Goal: Find contact information: Find contact information

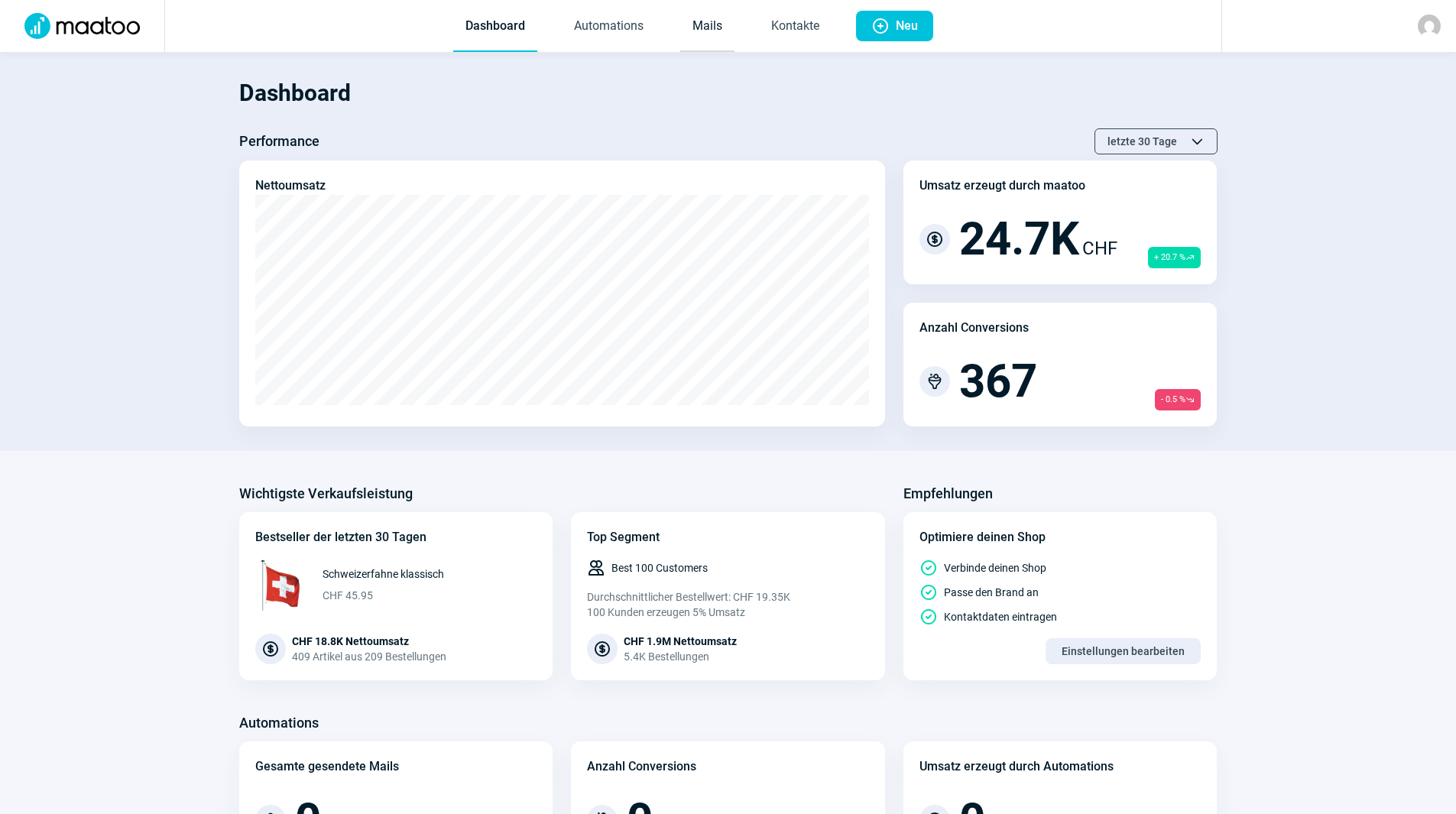
click at [712, 26] on link "Mails" at bounding box center [708, 26] width 55 height 51
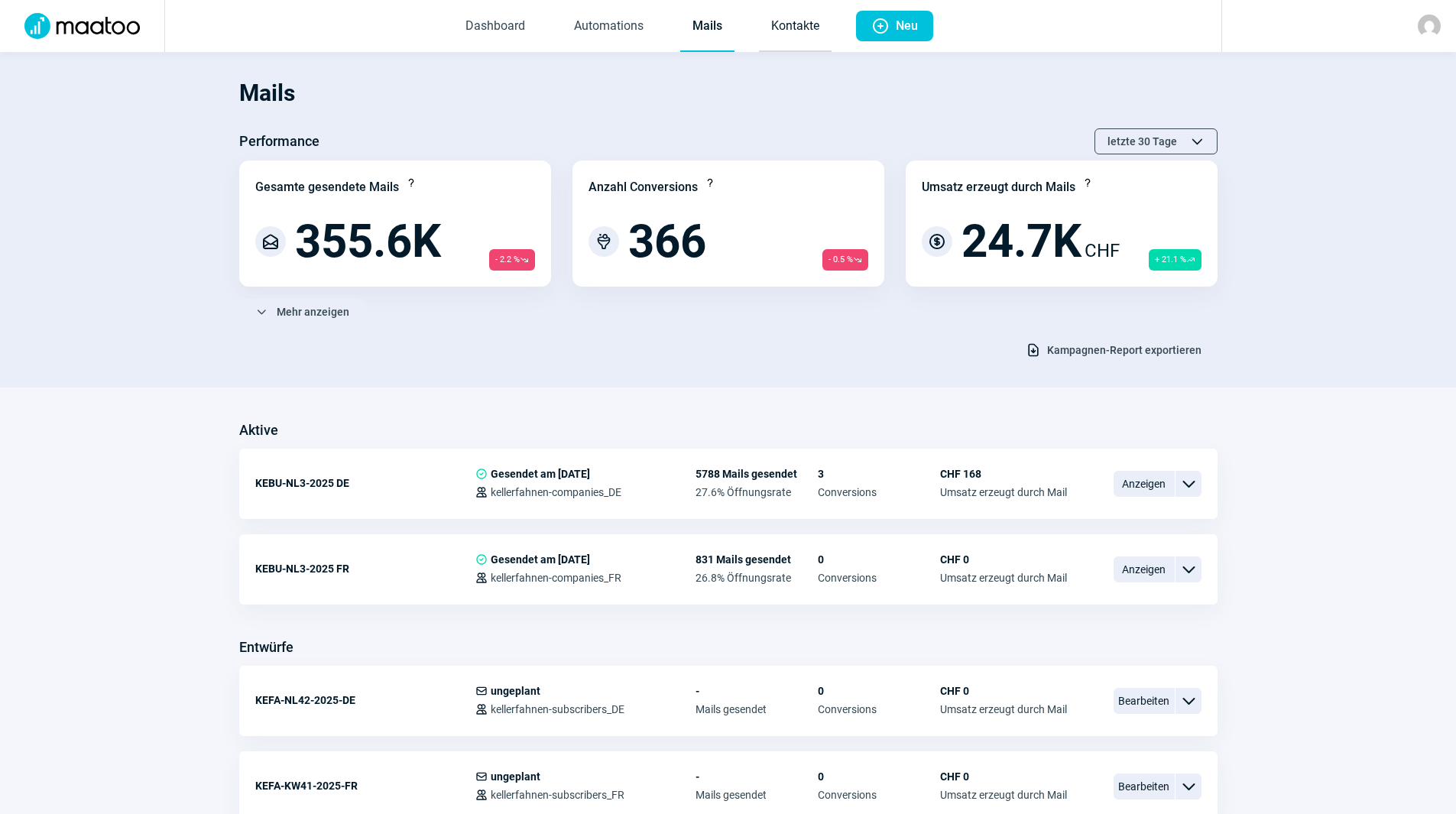
click at [781, 38] on link "Kontakte" at bounding box center [795, 26] width 73 height 51
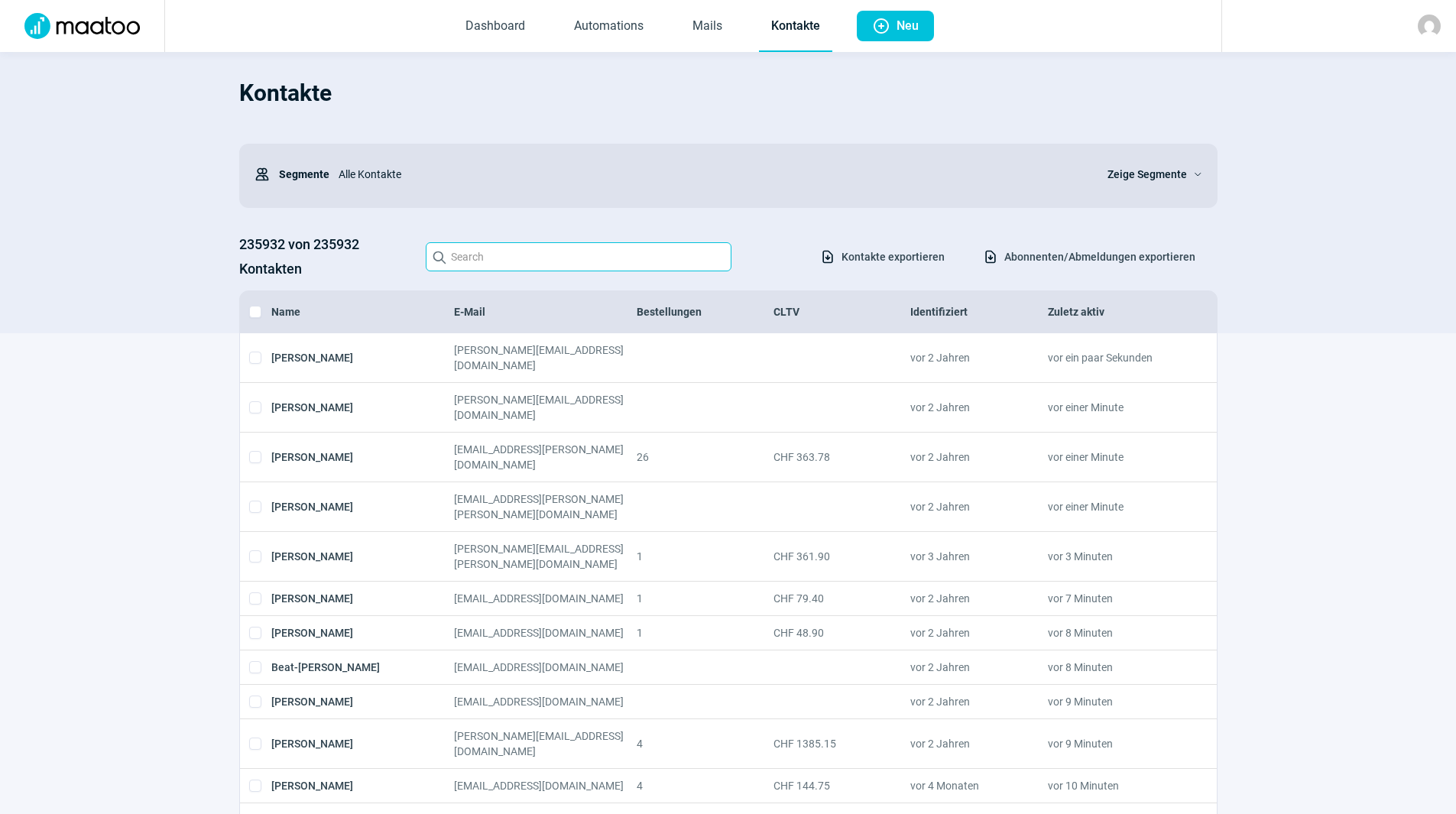
click at [509, 263] on input "Search icon" at bounding box center [578, 257] width 306 height 29
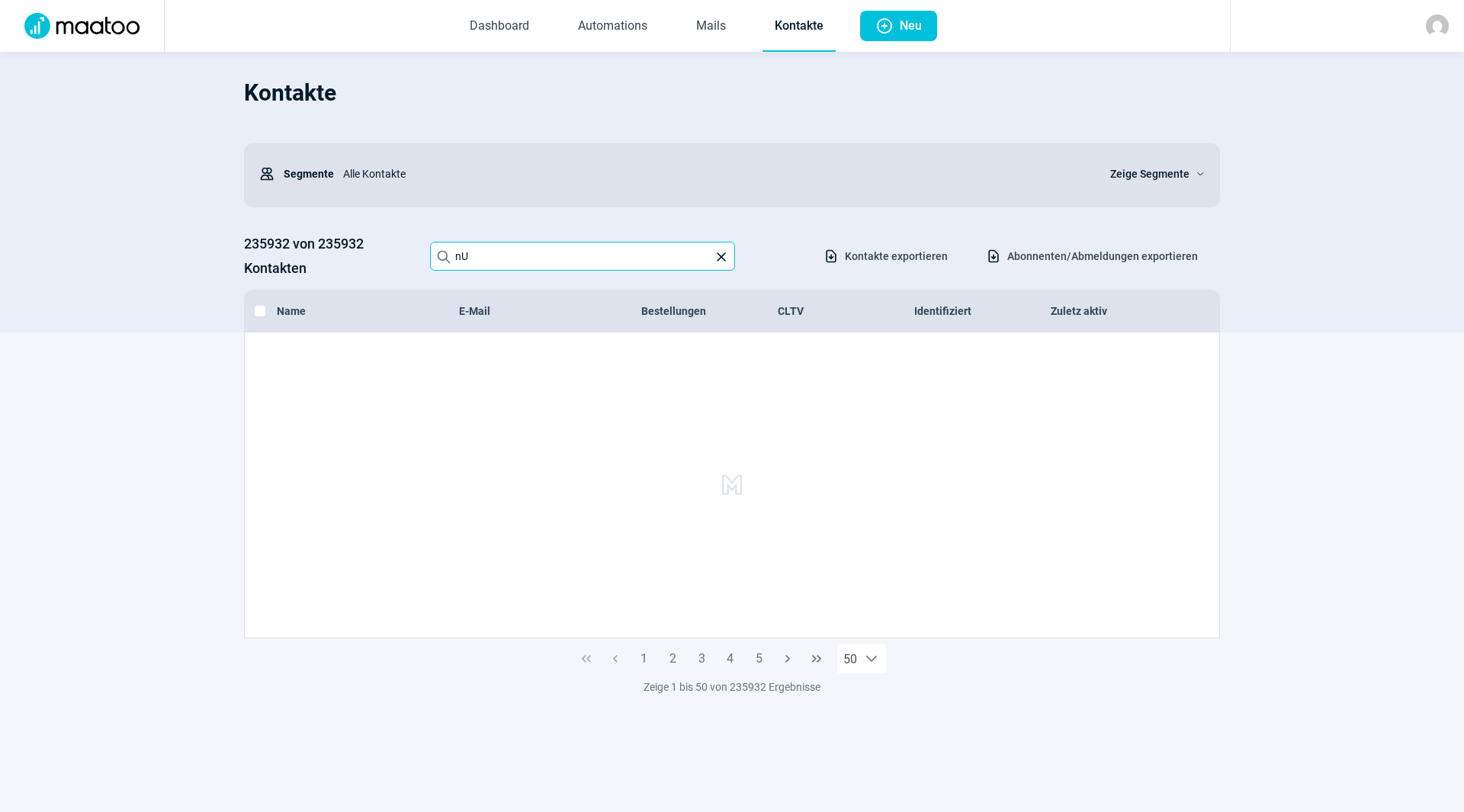
type input "n"
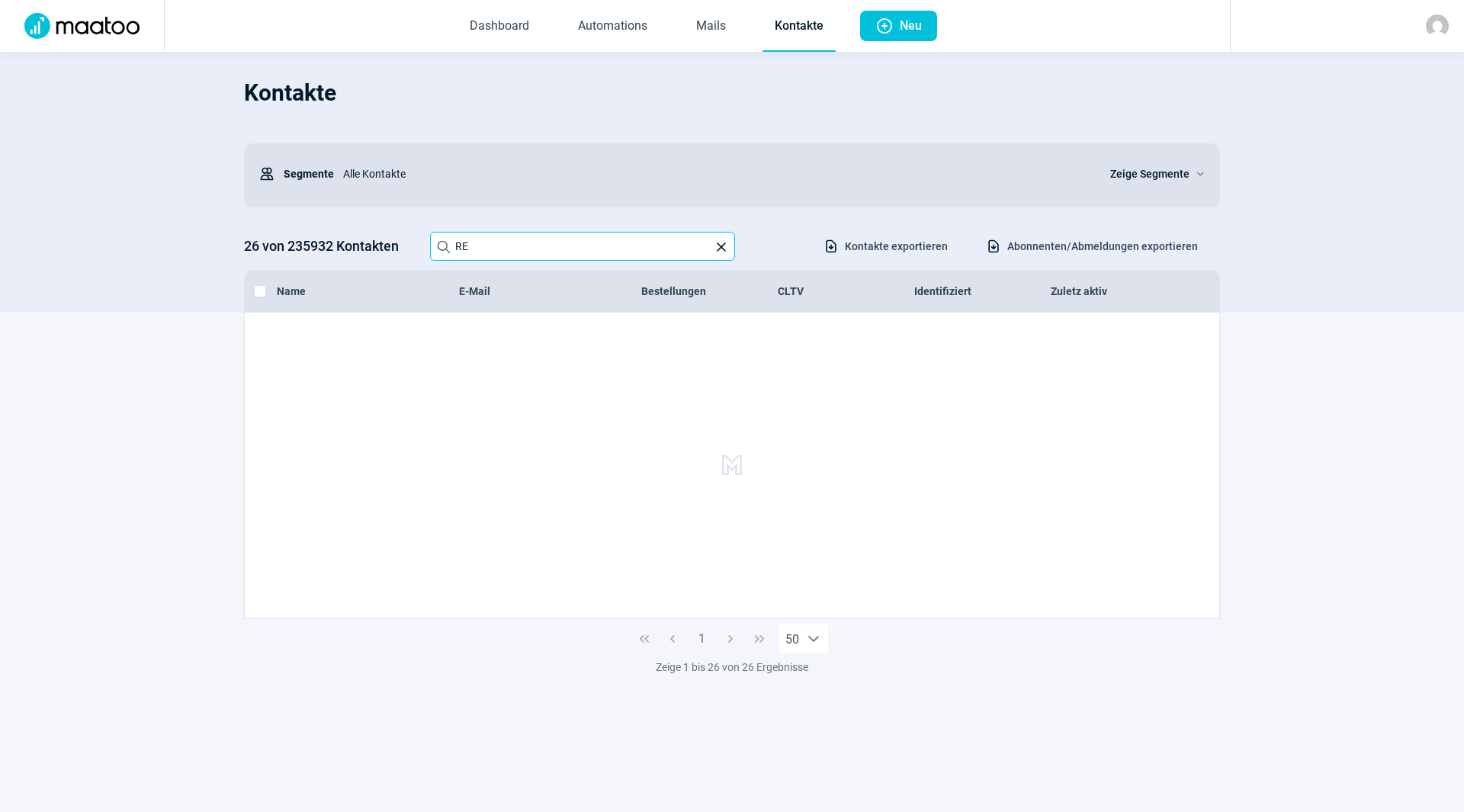
type input "R"
type input "r"
type input "mail@pier"
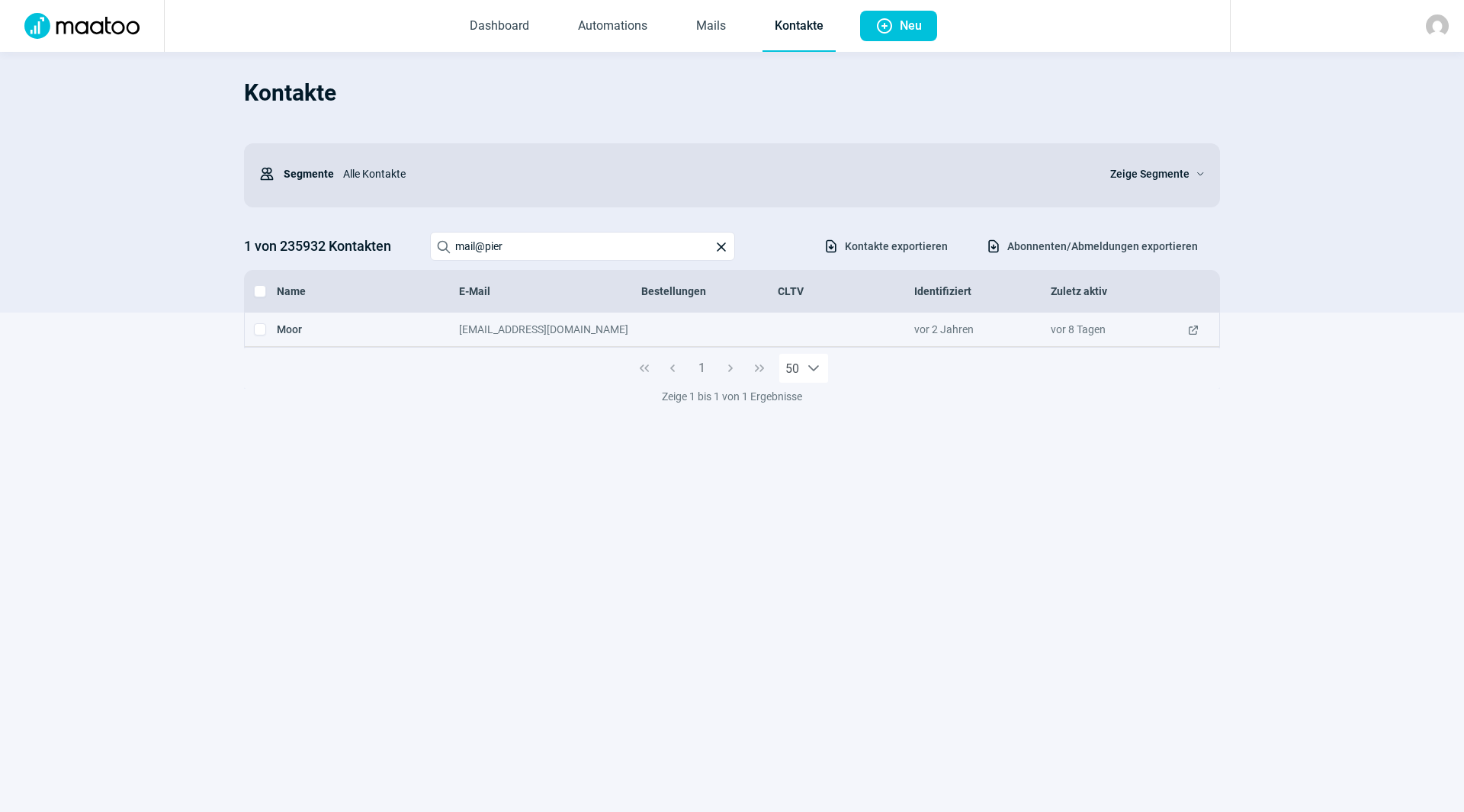
click at [1103, 328] on div "vor 8 Tagen" at bounding box center [1119, 329] width 137 height 15
click at [1198, 329] on span "ExternalLink icon" at bounding box center [1193, 329] width 12 height 15
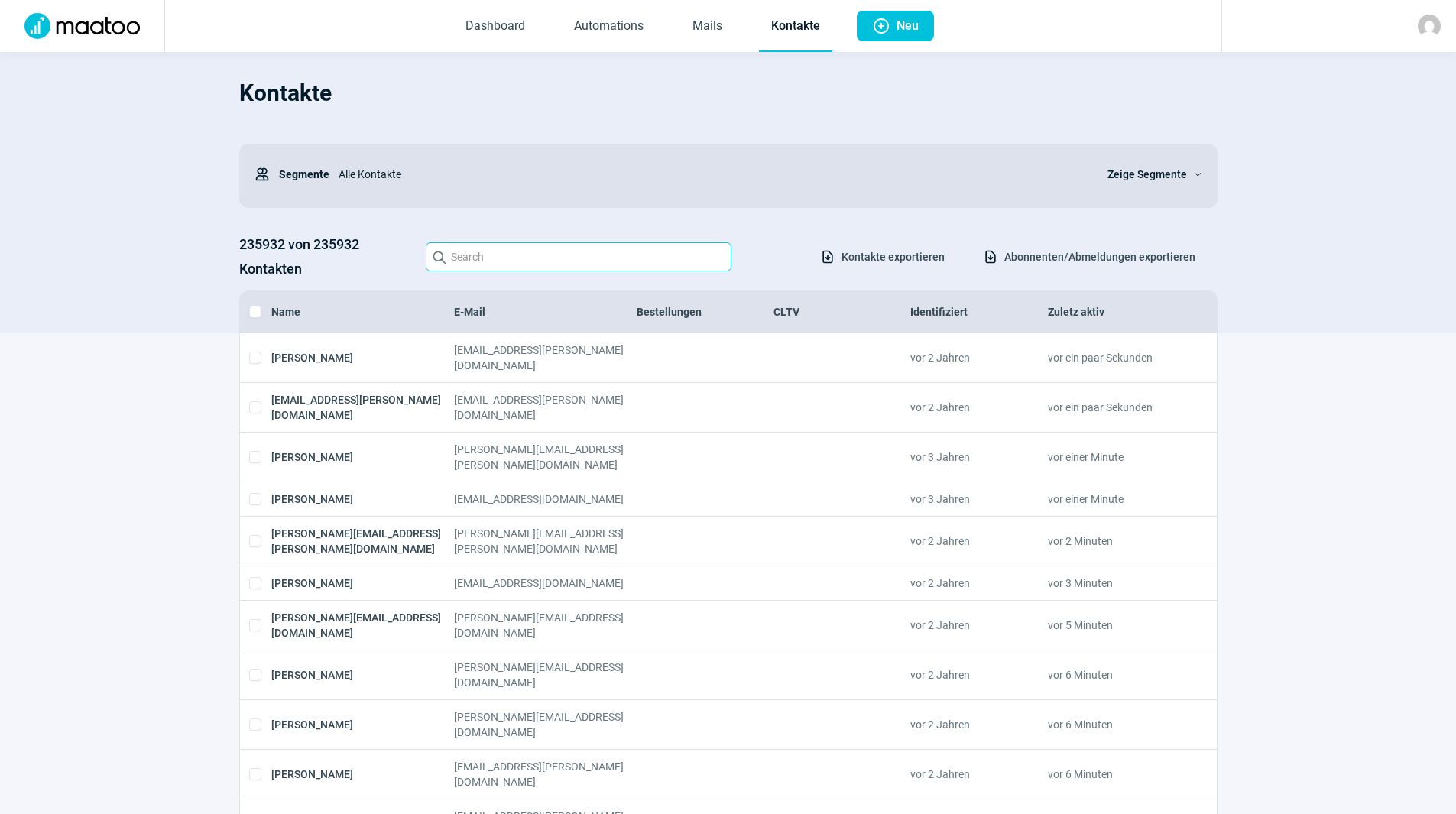
click at [491, 255] on input "Search icon" at bounding box center [578, 257] width 306 height 29
type input "m"
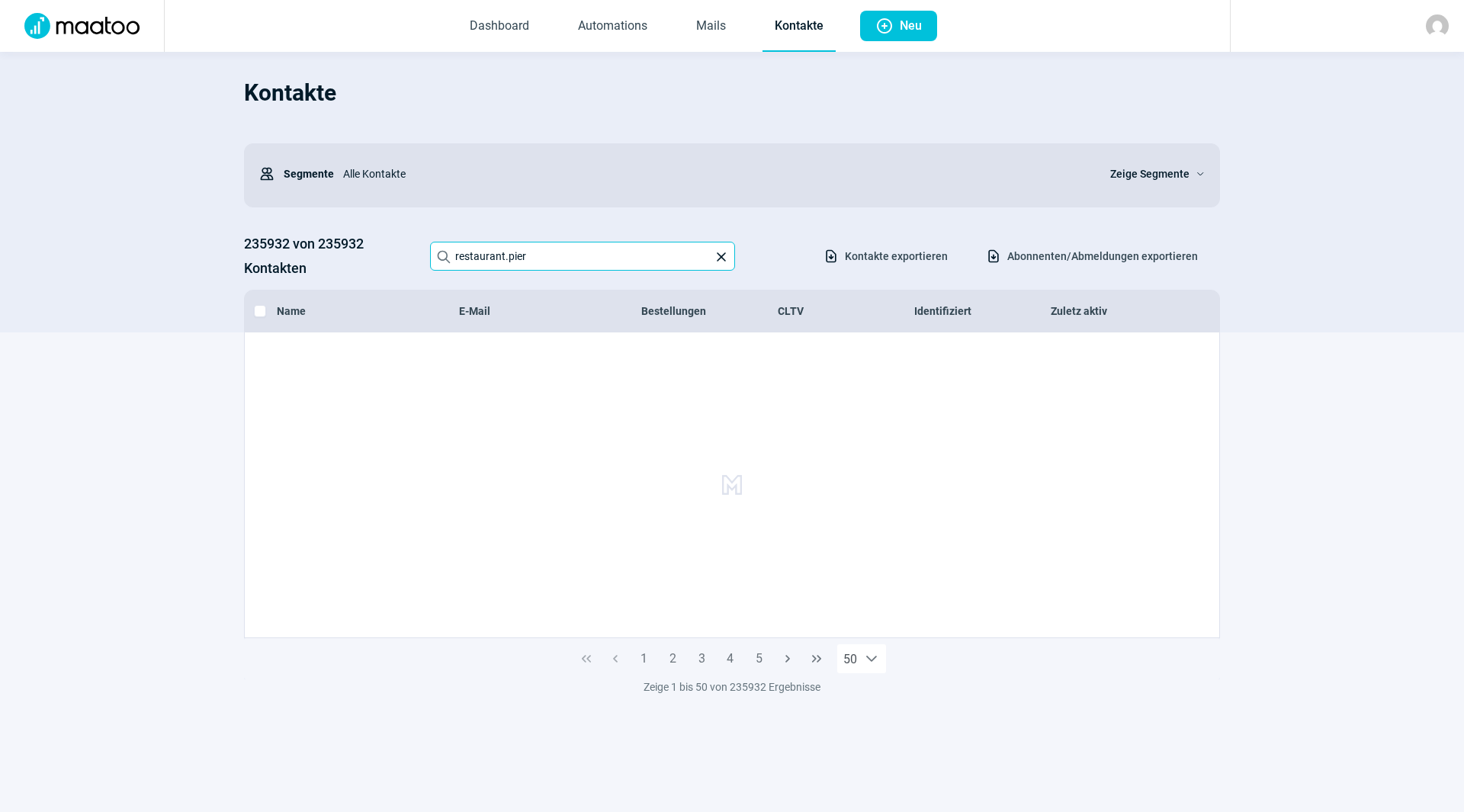
type input "restaurant.pier"
